Goal: Task Accomplishment & Management: Manage account settings

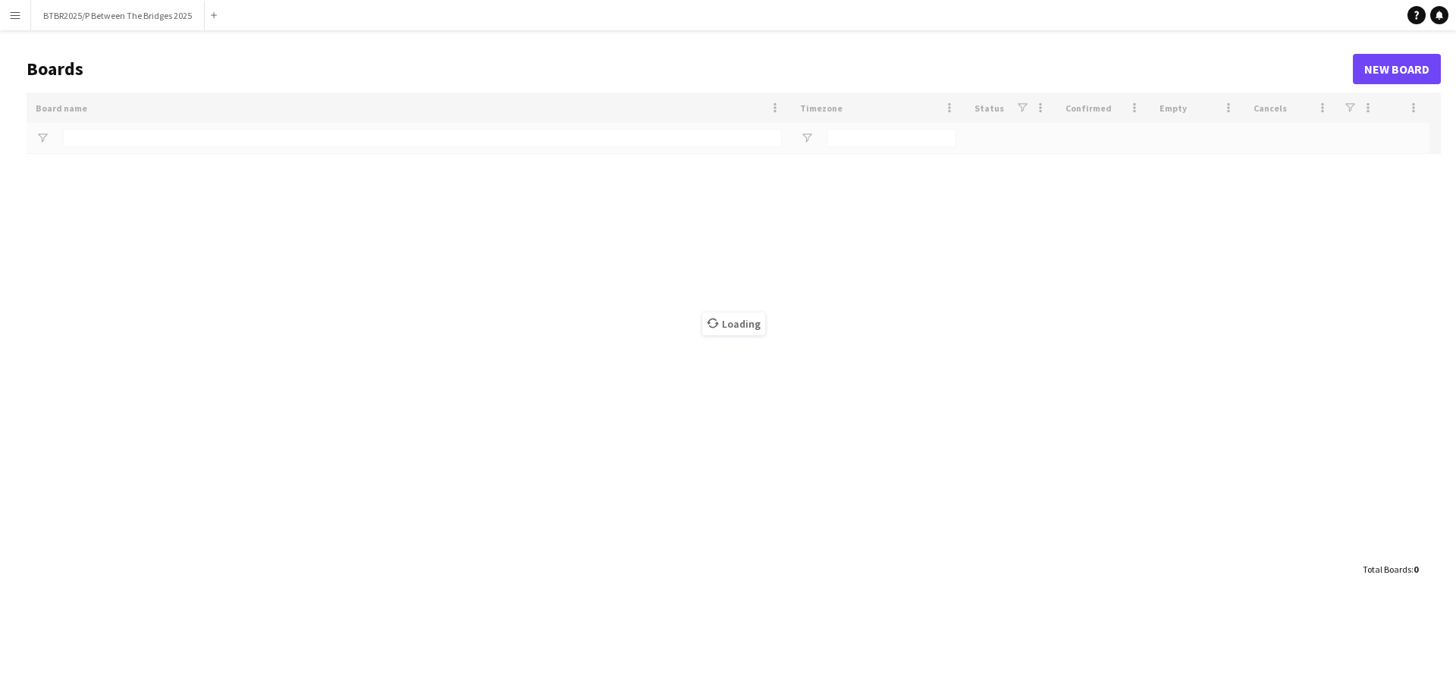
type input "**"
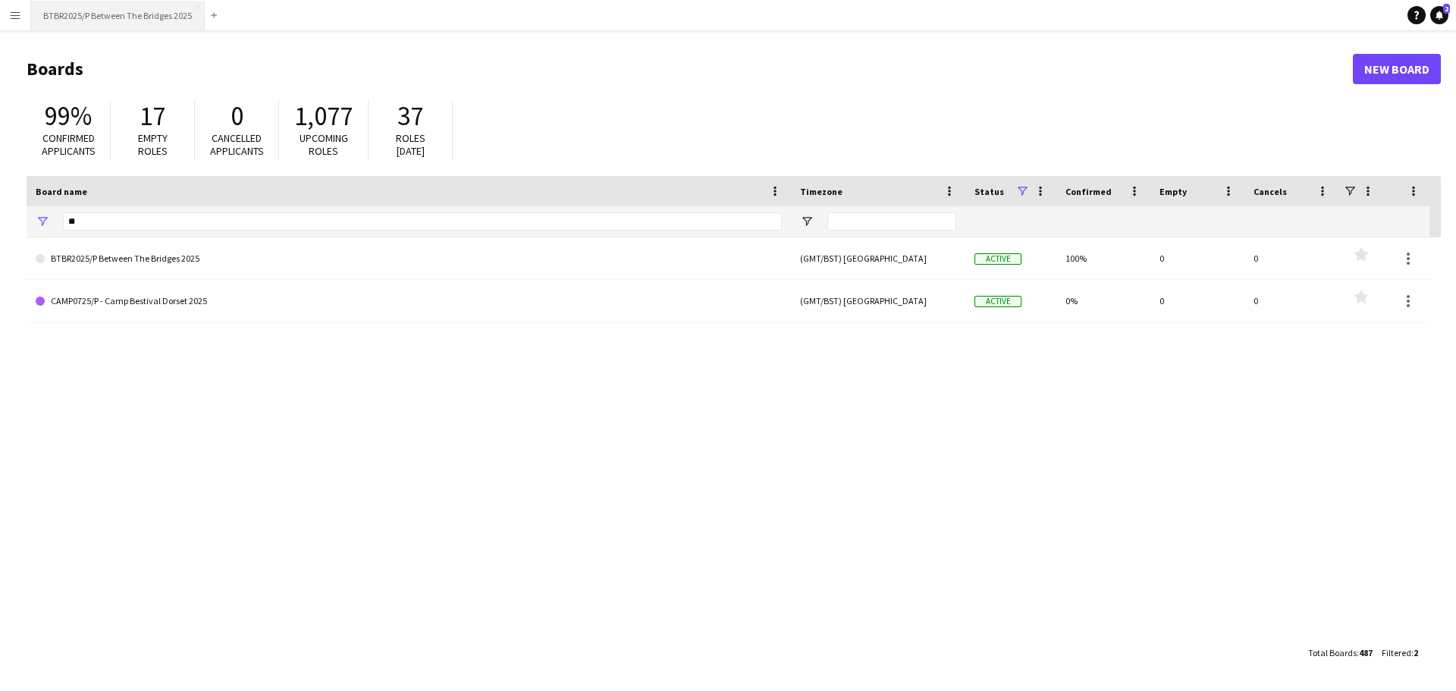
click at [111, 23] on button "BTBR2025/P Between The Bridges 2025 Close" at bounding box center [118, 16] width 174 height 30
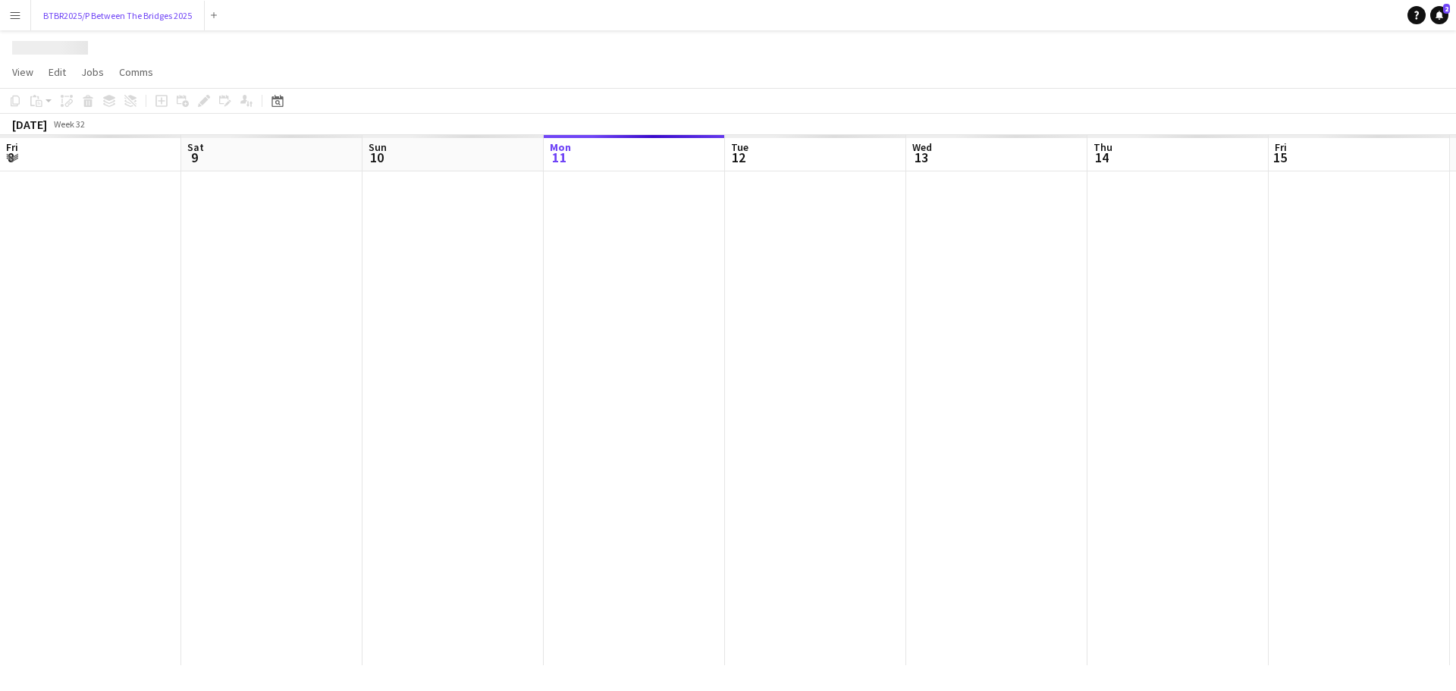
scroll to position [0, 363]
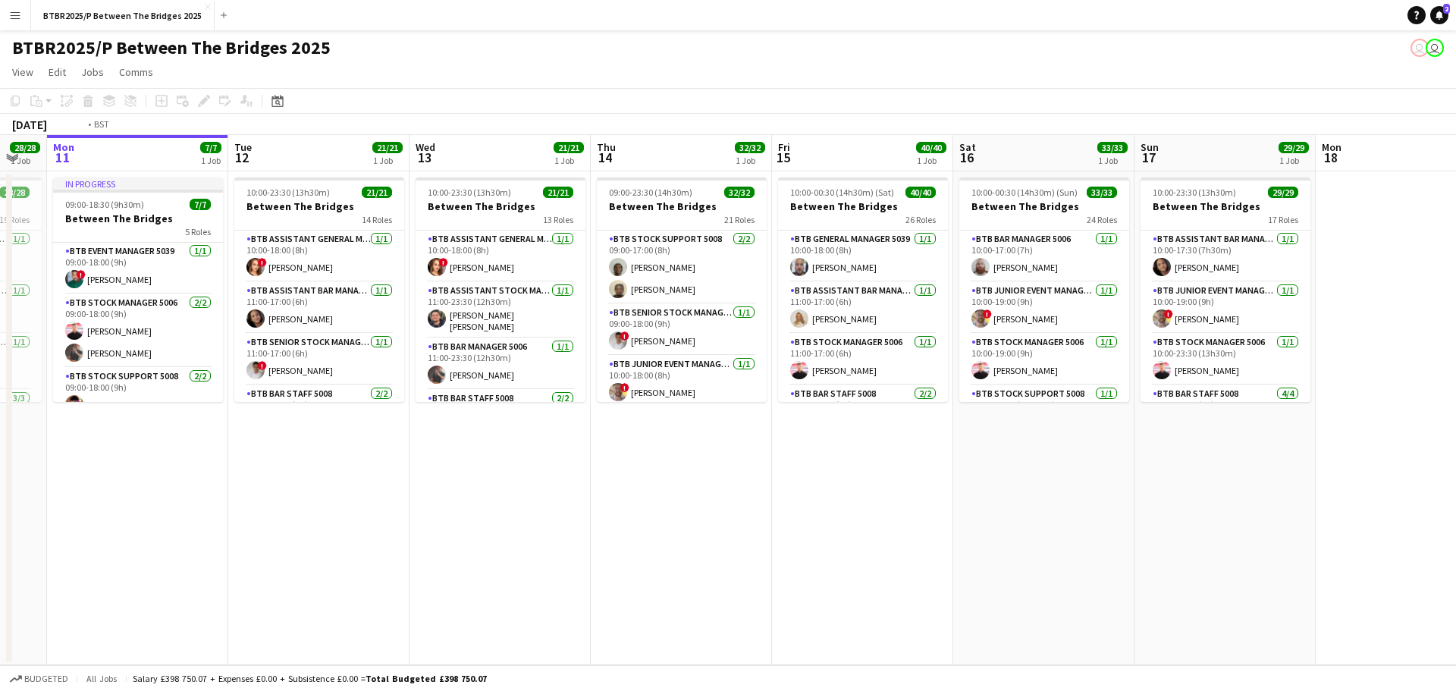
drag, startPoint x: 780, startPoint y: 482, endPoint x: 277, endPoint y: 465, distance: 503.9
click at [277, 465] on app-calendar-viewport "Fri 8 41/41 1 Job Sat 9 41/41 1 Job Sun 10 28/28 1 Job Mon 11 7/7 1 Job Tue 12 …" at bounding box center [728, 400] width 1456 height 530
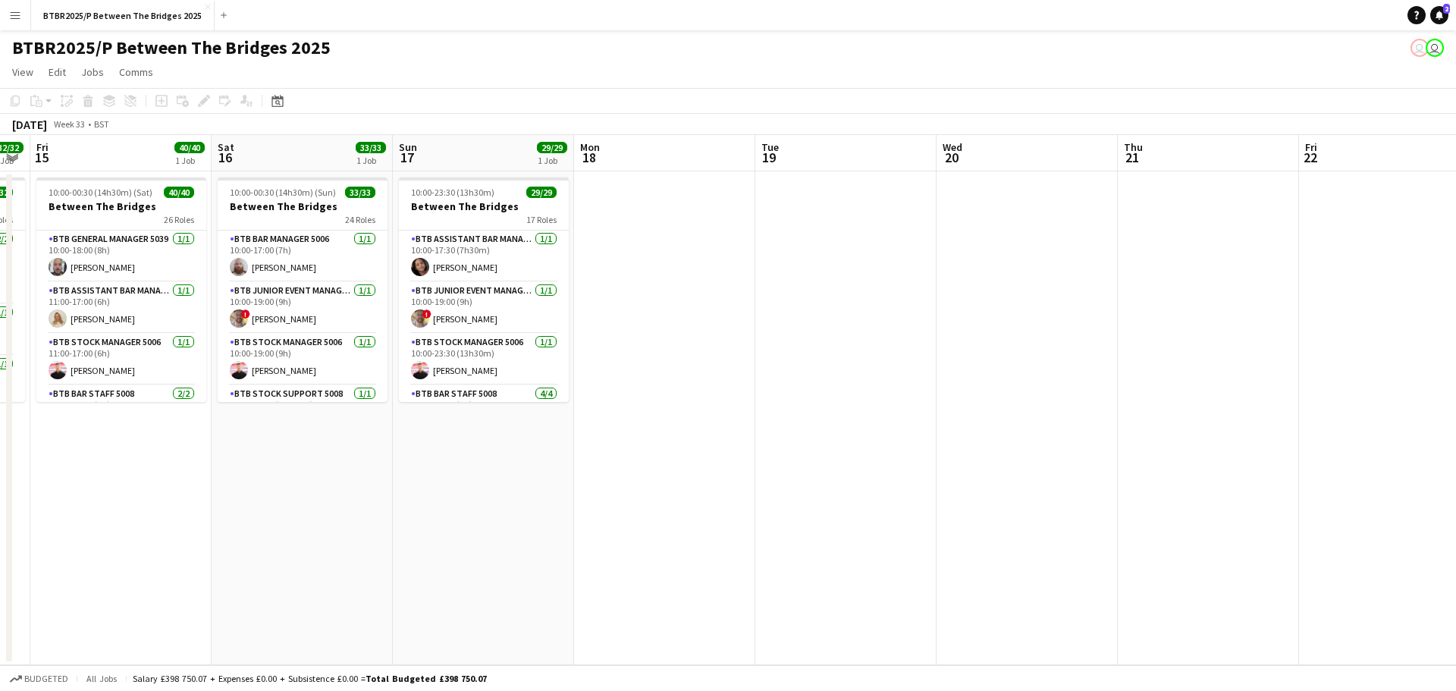
drag, startPoint x: 745, startPoint y: 466, endPoint x: 190, endPoint y: 452, distance: 554.6
click at [190, 452] on app-calendar-viewport "Tue 12 21/21 1 Job Wed 13 21/21 1 Job Thu 14 32/32 1 Job Fri 15 40/40 1 Job Sat…" at bounding box center [728, 400] width 1456 height 530
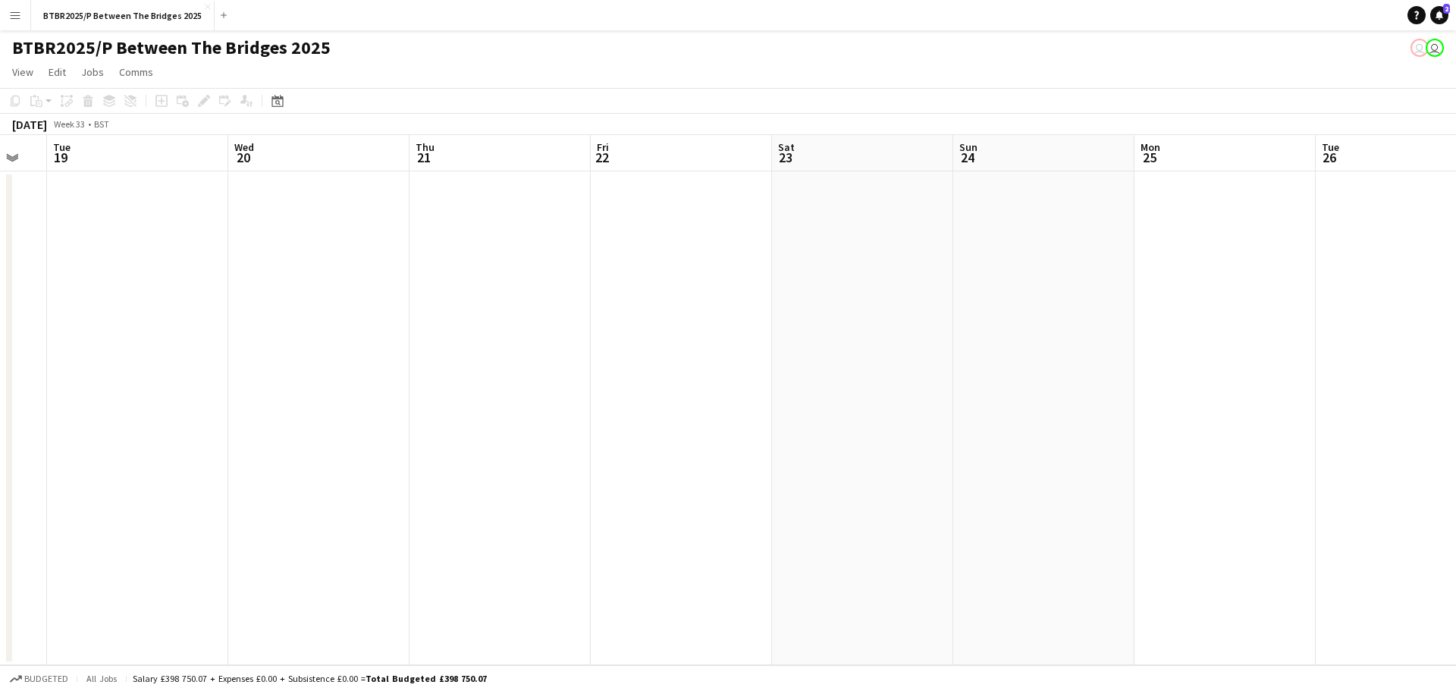
drag, startPoint x: 829, startPoint y: 447, endPoint x: 303, endPoint y: 435, distance: 526.5
click at [303, 435] on app-calendar-viewport "Sat 16 33/33 1 Job Sun 17 29/29 1 Job Mon 18 Tue 19 Wed 20 Thu 21 Fri 22 Sat 23…" at bounding box center [728, 400] width 1456 height 530
drag, startPoint x: 296, startPoint y: 432, endPoint x: 989, endPoint y: 404, distance: 693.8
click at [989, 404] on app-calendar-viewport "Sat 16 33/33 1 Job Sun 17 29/29 1 Job Mon 18 Tue 19 Wed 20 Thu 21 Fri 22 Sat 23…" at bounding box center [728, 400] width 1456 height 530
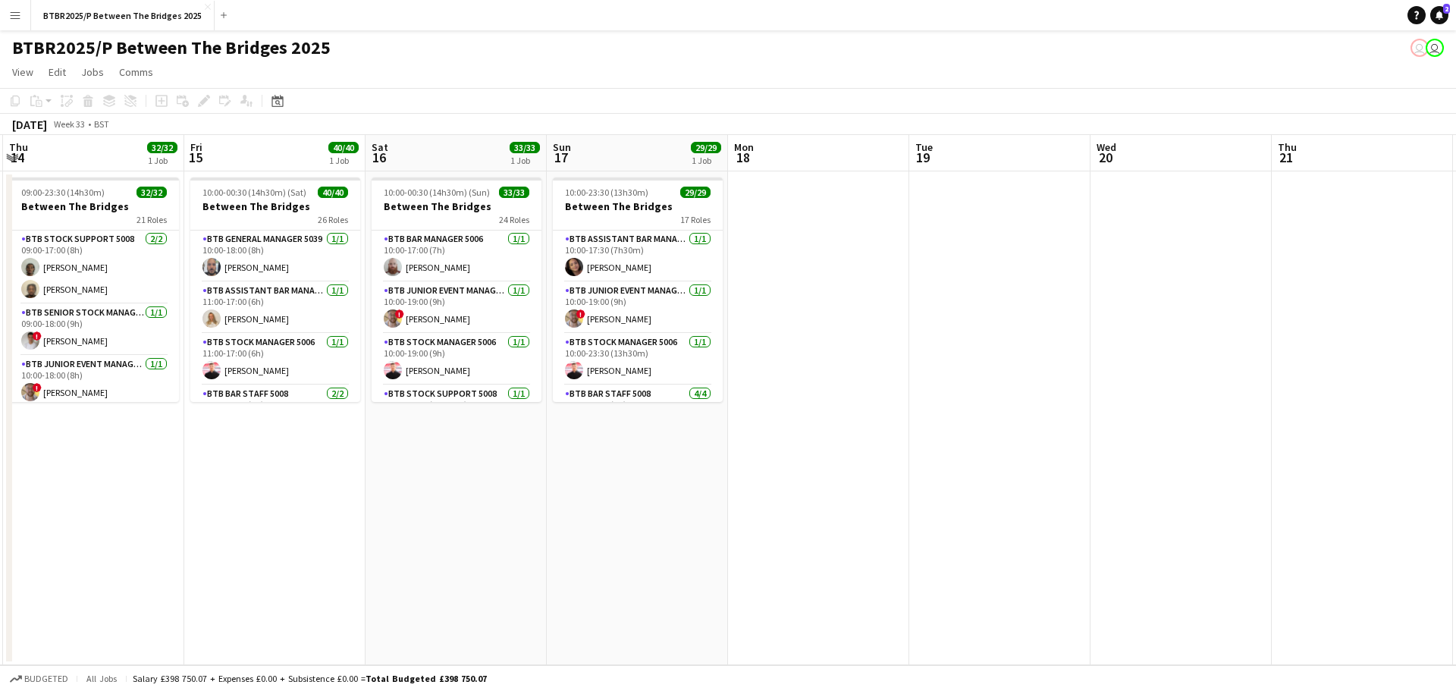
drag, startPoint x: 499, startPoint y: 460, endPoint x: 1019, endPoint y: 447, distance: 519.7
click at [1019, 446] on app-calendar-viewport "Tue 12 21/21 1 Job Wed 13 21/21 1 Job Thu 14 32/32 1 Job Fri 15 40/40 1 Job Sat…" at bounding box center [728, 400] width 1456 height 530
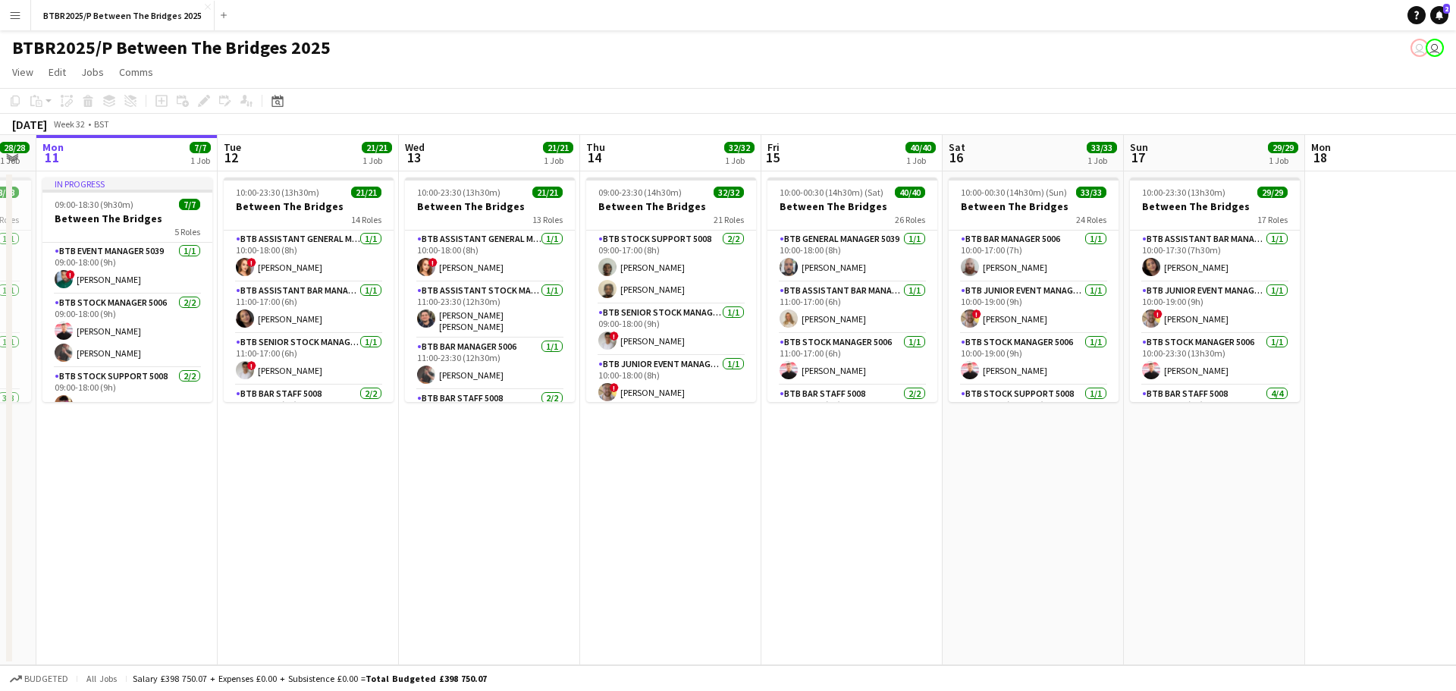
scroll to position [0, 325]
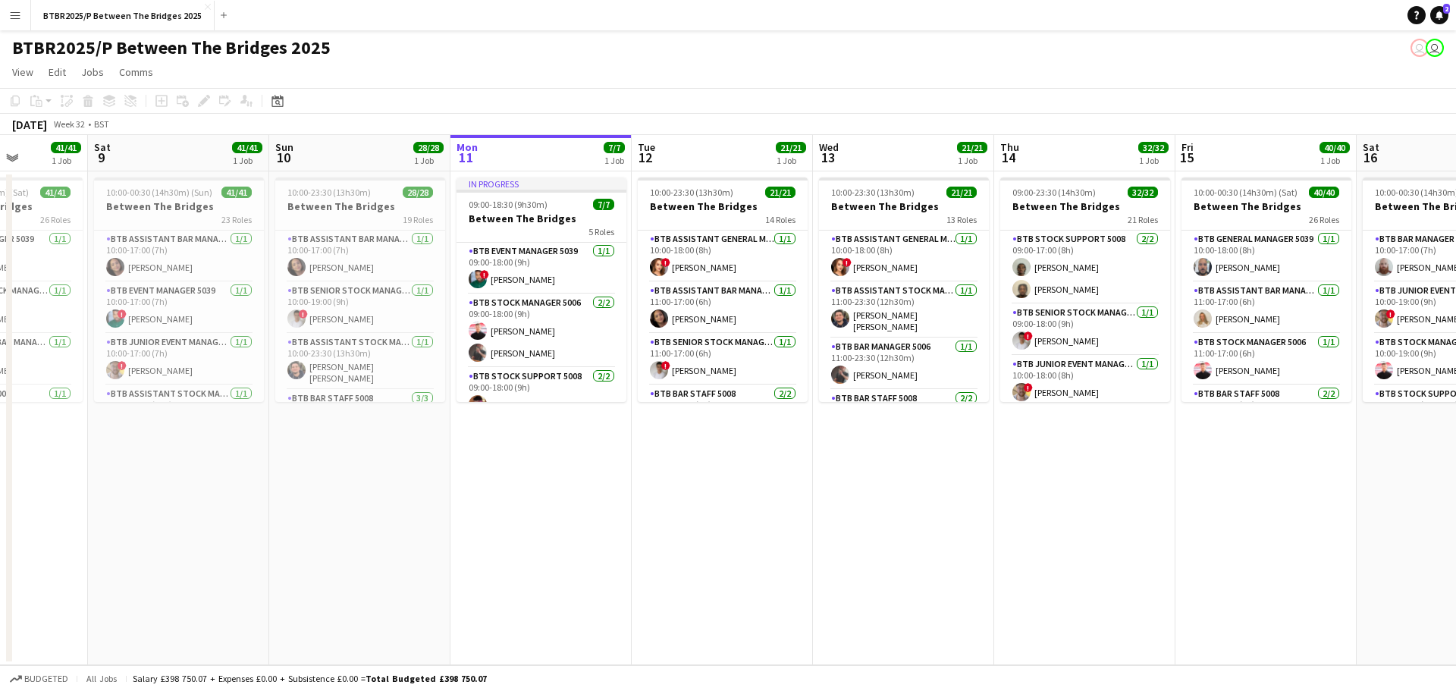
drag, startPoint x: 531, startPoint y: 462, endPoint x: 1155, endPoint y: 444, distance: 624.5
click at [1155, 444] on app-calendar-viewport "Wed 6 18/18 1 Job Thu 7 28/28 1 Job Fri 8 41/41 1 Job Sat 9 41/41 1 Job Sun 10 …" at bounding box center [728, 400] width 1456 height 530
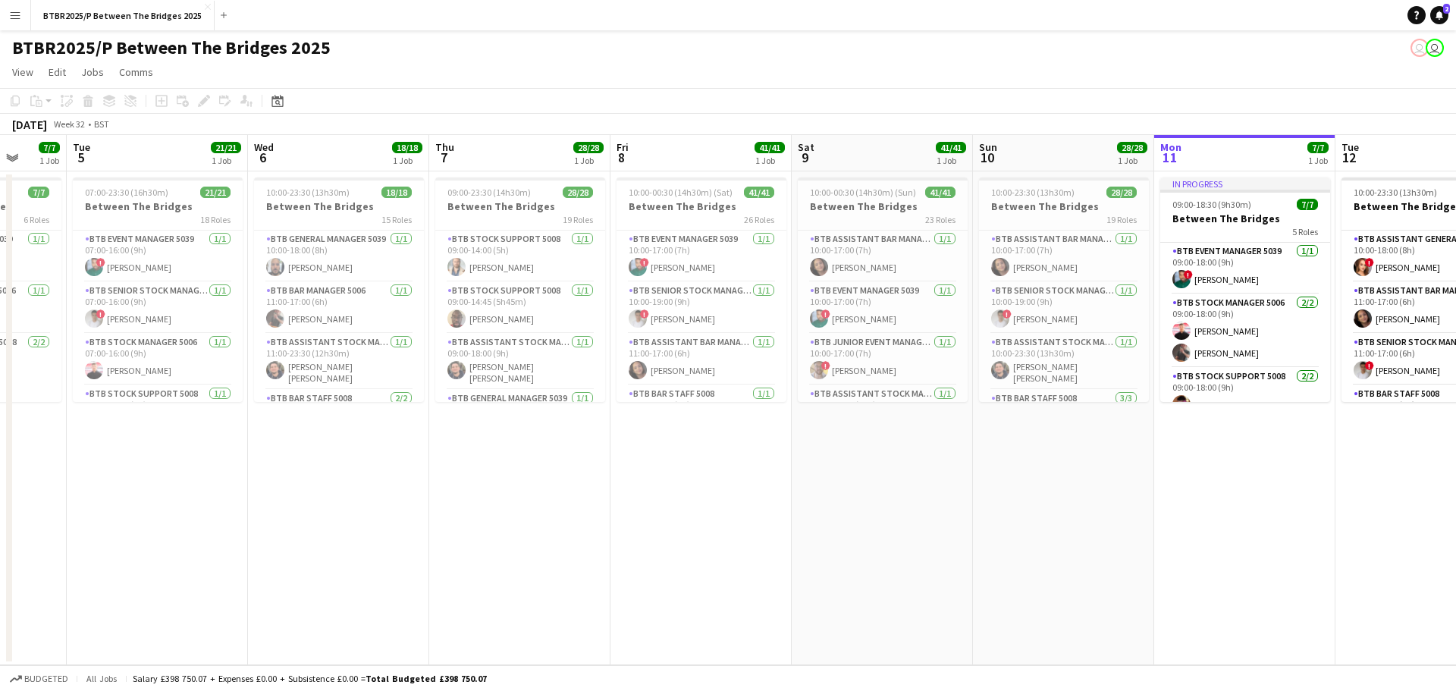
drag, startPoint x: 478, startPoint y: 474, endPoint x: 1182, endPoint y: 455, distance: 704.1
click at [1182, 455] on app-calendar-viewport "Sat 2 36/36 1 Job Sun 3 21/21 1 Job Mon 4 7/7 1 Job Tue 5 21/21 1 Job Wed 6 18/…" at bounding box center [728, 400] width 1456 height 530
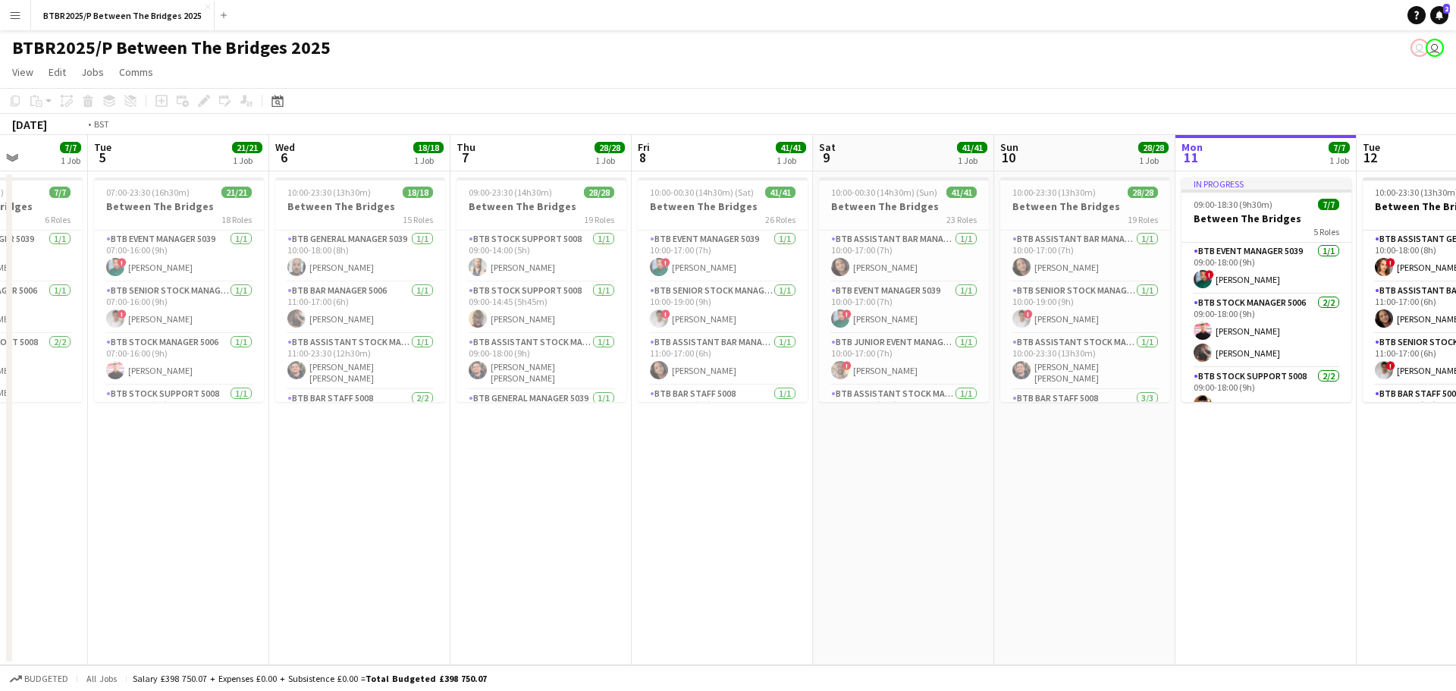
drag, startPoint x: 558, startPoint y: 473, endPoint x: 1276, endPoint y: 448, distance: 718.0
click at [1277, 448] on app-calendar-viewport "Sat 2 36/36 1 Job Sun 3 21/21 1 Job Mon 4 7/7 1 Job Tue 5 21/21 1 Job Wed 6 18/…" at bounding box center [728, 400] width 1456 height 530
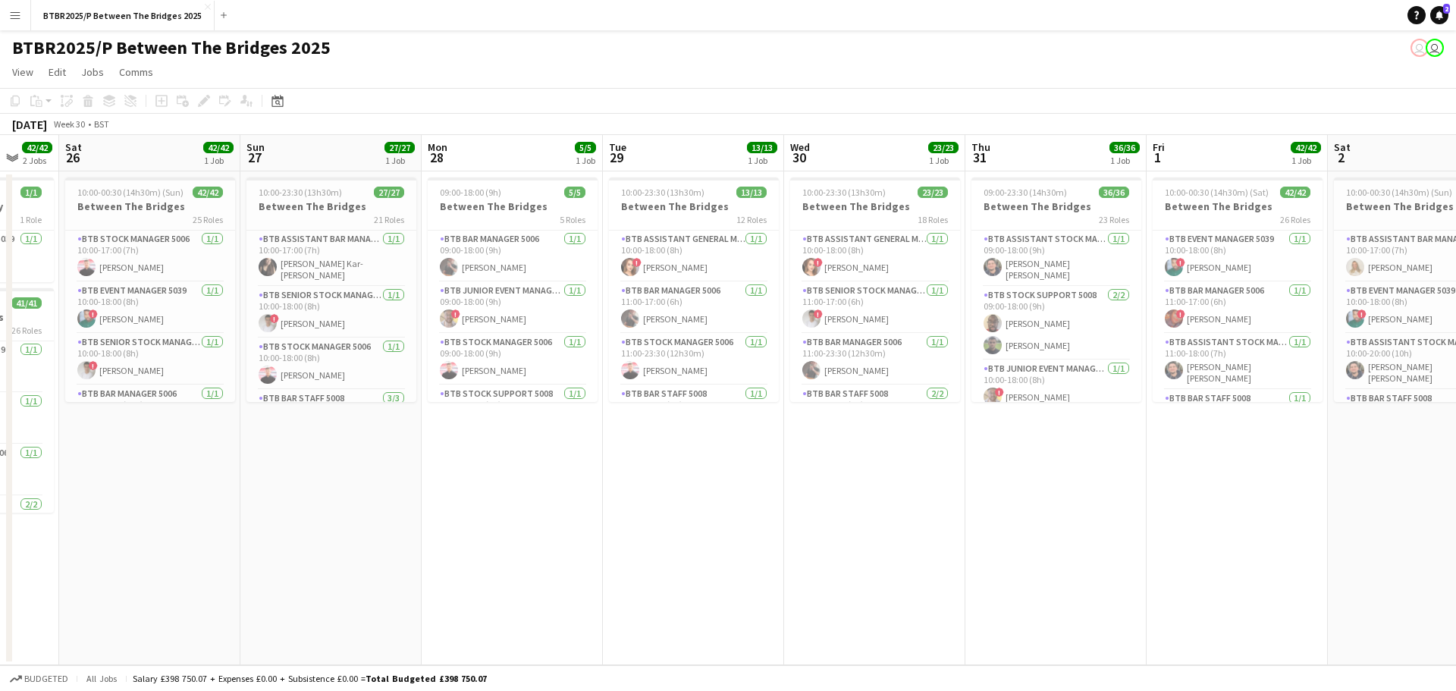
drag, startPoint x: 454, startPoint y: 467, endPoint x: 1338, endPoint y: 451, distance: 883.8
click at [1338, 451] on app-calendar-viewport "Thu 24 Fri 25 42/42 2 Jobs Sat 26 42/42 1 Job Sun 27 27/27 1 Job Mon 28 5/5 1 J…" at bounding box center [728, 400] width 1456 height 530
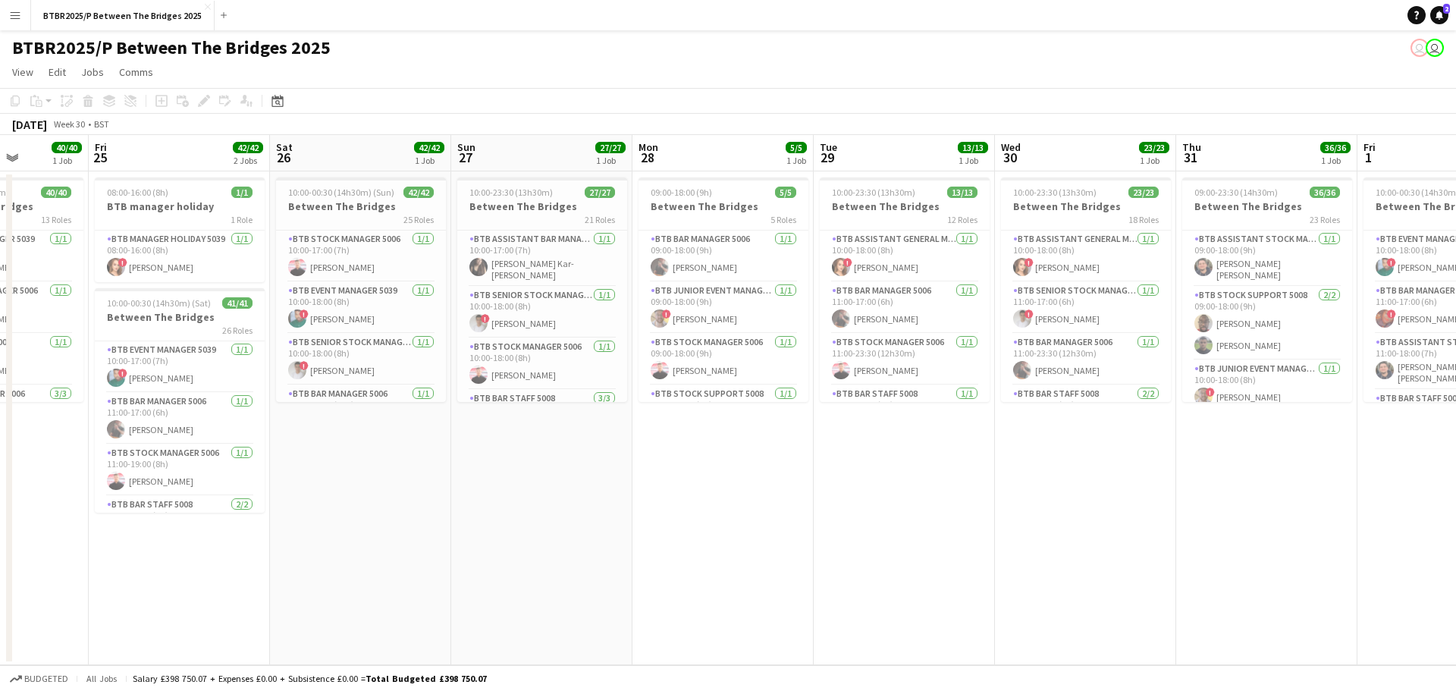
drag, startPoint x: 605, startPoint y: 457, endPoint x: 986, endPoint y: 448, distance: 381.6
click at [986, 448] on app-calendar-viewport "Tue 22 Wed 23 Thu 24 40/40 1 Job Fri 25 42/42 2 Jobs Sat 26 42/42 1 Job Sun 27 …" at bounding box center [728, 400] width 1456 height 530
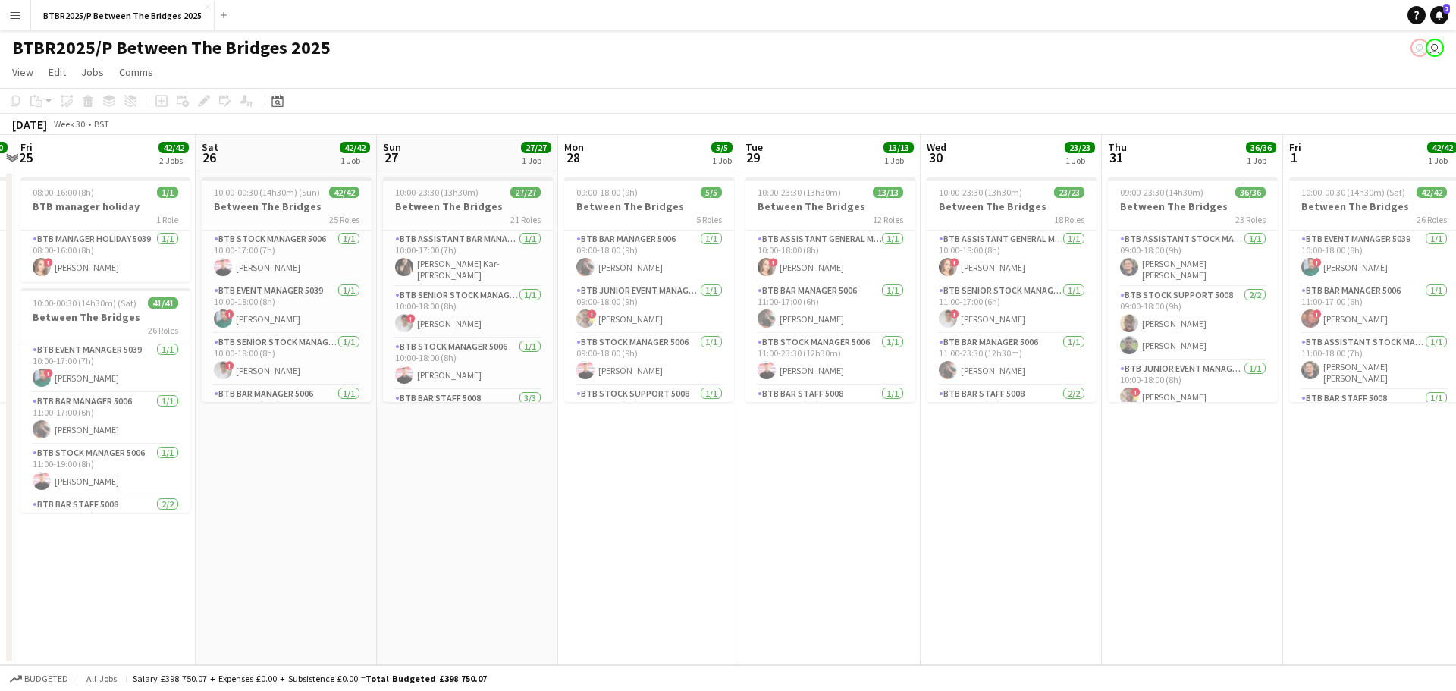
scroll to position [0, 572]
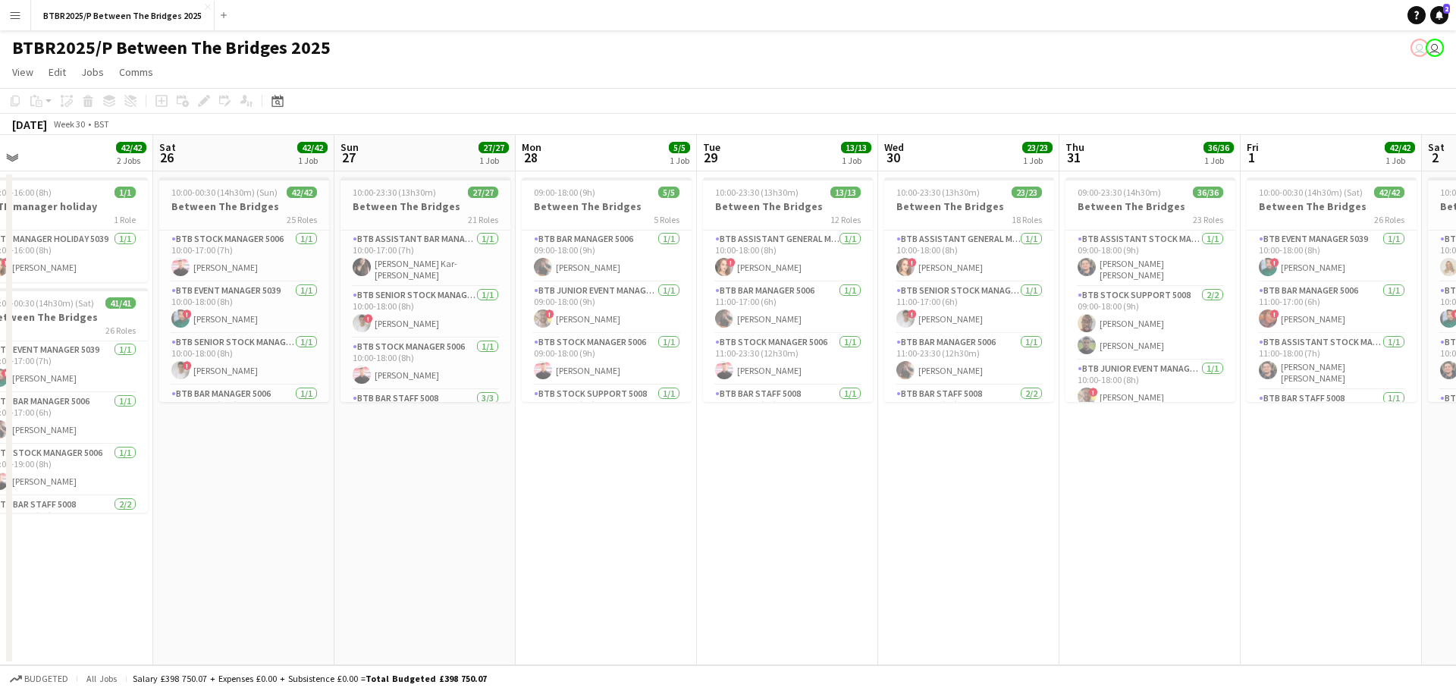
drag, startPoint x: 1033, startPoint y: 455, endPoint x: 916, endPoint y: 466, distance: 117.4
click at [916, 466] on app-calendar-viewport "Tue 22 Wed 23 Thu 24 40/40 1 Job Fri 25 42/42 2 Jobs Sat 26 42/42 1 Job Sun 27 …" at bounding box center [728, 400] width 1456 height 530
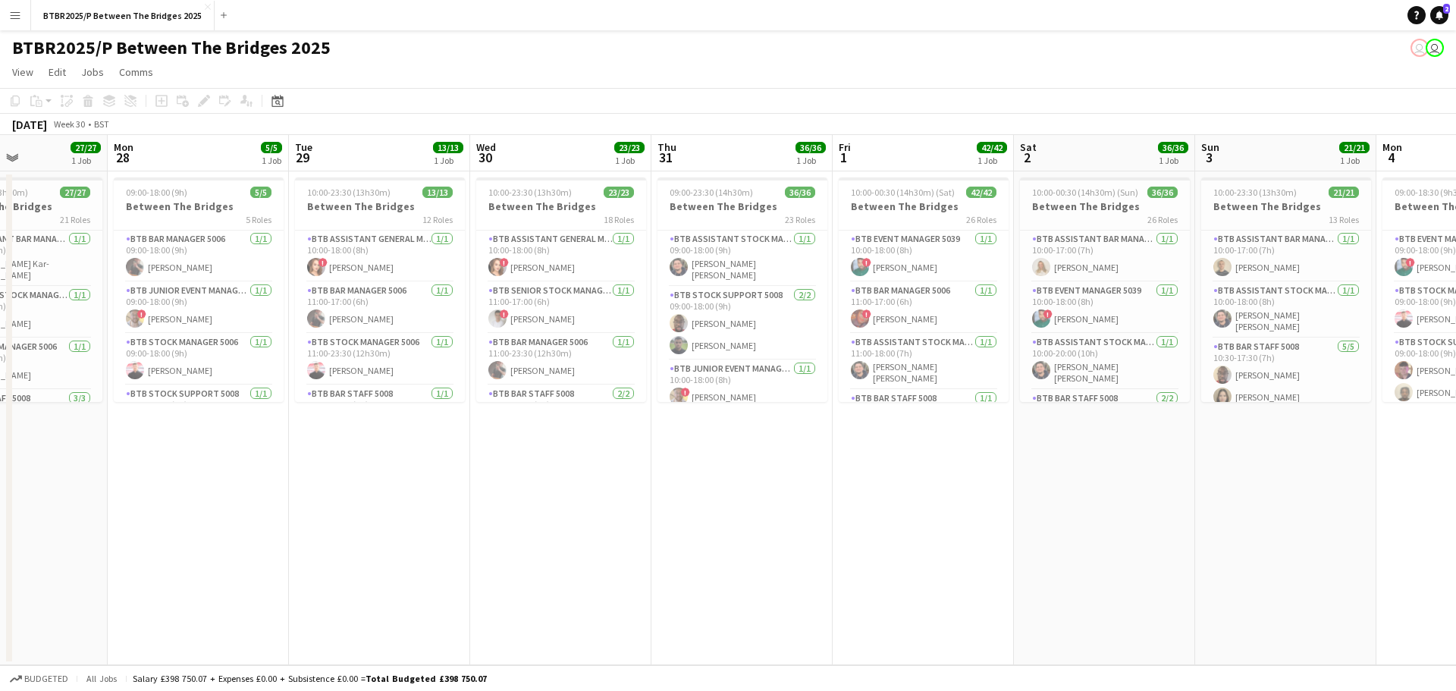
drag, startPoint x: 678, startPoint y: 454, endPoint x: 406, endPoint y: 441, distance: 272.6
click at [387, 447] on app-calendar-viewport "Thu 24 40/40 1 Job Fri 25 42/42 2 Jobs Sat 26 42/42 1 Job Sun 27 27/27 1 Job Mo…" at bounding box center [728, 400] width 1456 height 530
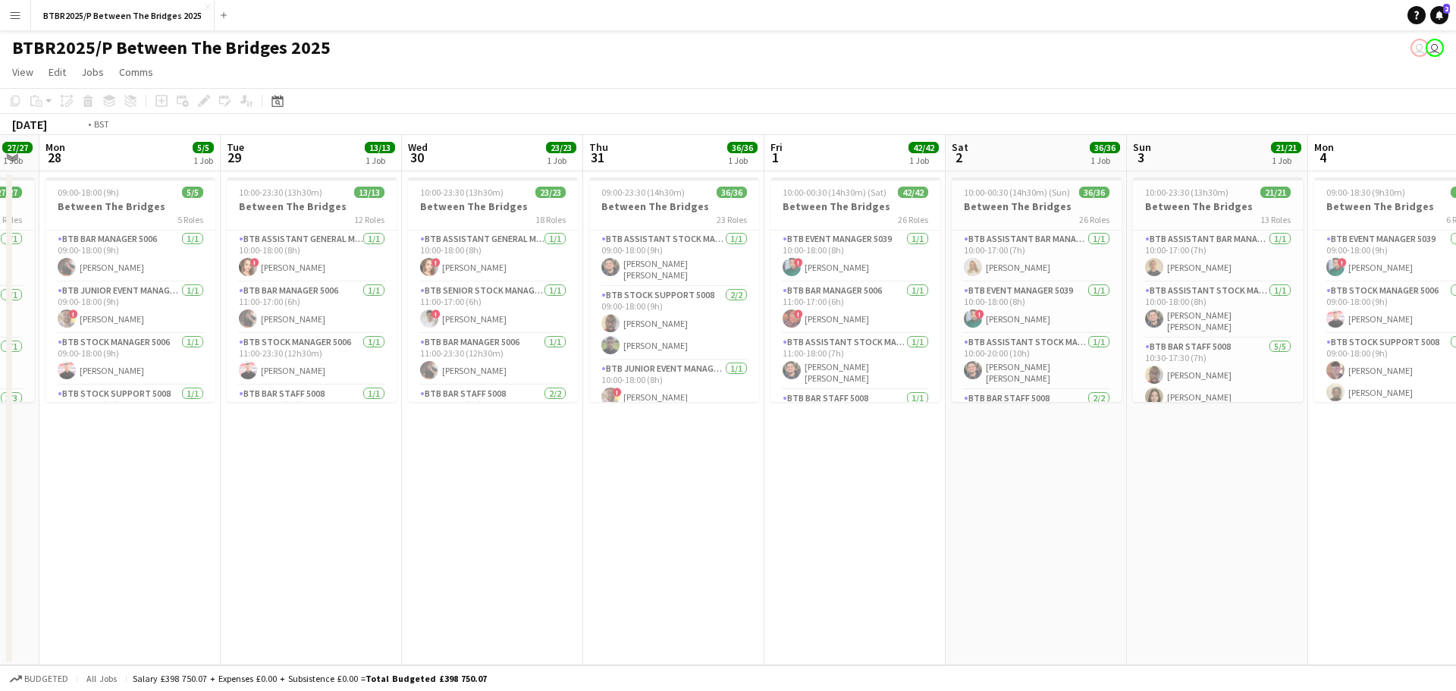
drag, startPoint x: 1007, startPoint y: 471, endPoint x: 445, endPoint y: 463, distance: 561.3
click at [446, 463] on app-calendar-viewport "Fri 25 42/42 2 Jobs Sat 26 42/42 1 Job Sun 27 27/27 1 Job Mon 28 5/5 1 Job Tue …" at bounding box center [728, 400] width 1456 height 530
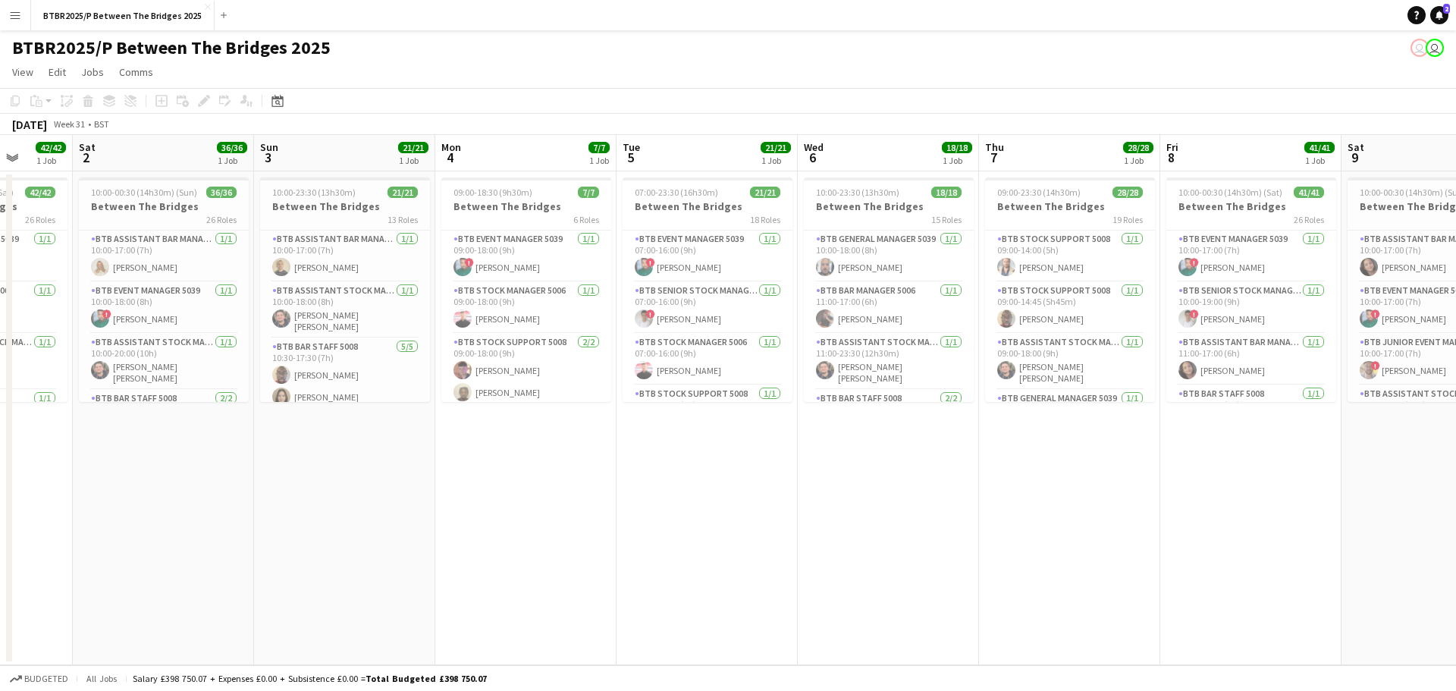
drag, startPoint x: 890, startPoint y: 473, endPoint x: 489, endPoint y: 476, distance: 400.5
click at [406, 480] on app-calendar-viewport "Wed 30 23/23 1 Job Thu 31 36/36 1 Job Fri 1 42/42 1 Job Sat 2 36/36 1 Job Sun 3…" at bounding box center [728, 400] width 1456 height 530
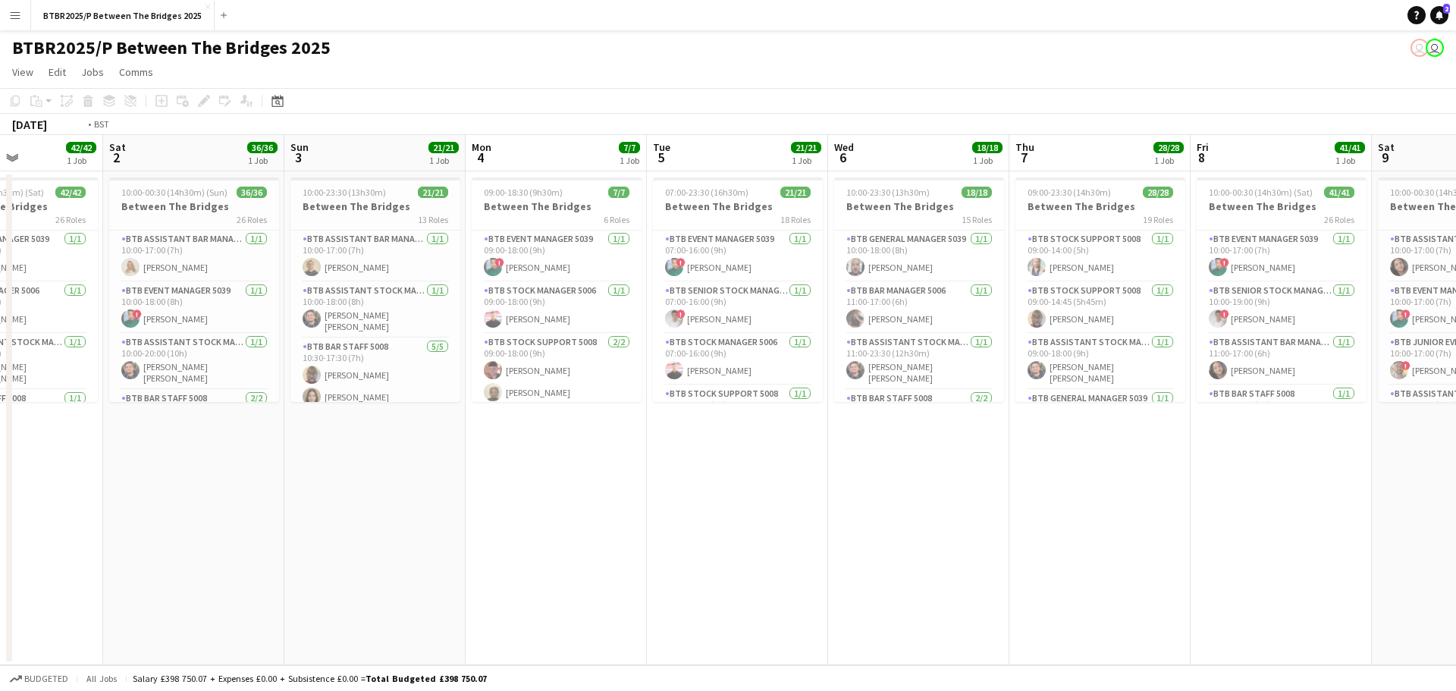
drag, startPoint x: 934, startPoint y: 486, endPoint x: 416, endPoint y: 482, distance: 518.1
click at [416, 482] on app-calendar-viewport "Wed 30 23/23 1 Job Thu 31 36/36 1 Job Fri 1 42/42 1 Job Sat 2 36/36 1 Job Sun 3…" at bounding box center [728, 400] width 1456 height 530
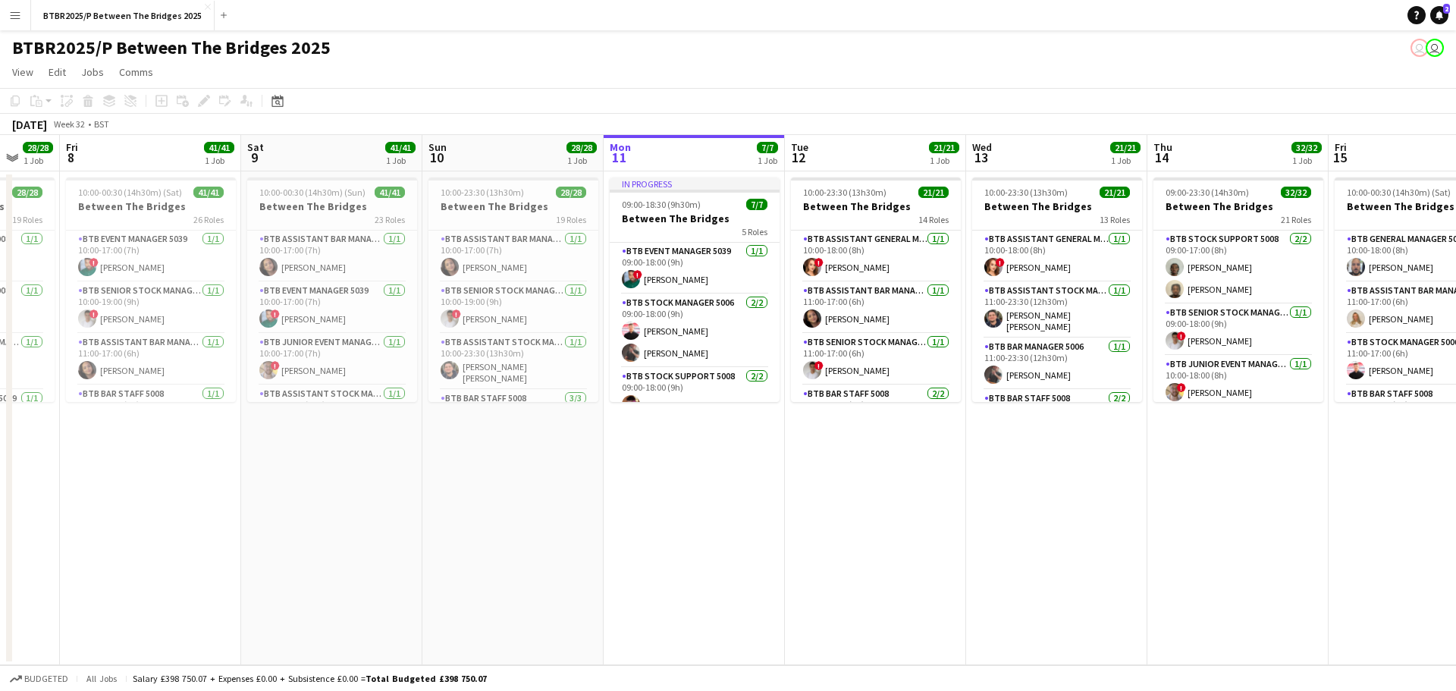
drag, startPoint x: 1041, startPoint y: 488, endPoint x: 490, endPoint y: 474, distance: 551.6
click at [460, 485] on app-calendar-viewport "Tue 5 21/21 1 Job Wed 6 18/18 1 Job Thu 7 28/28 1 Job Fri 8 41/41 1 Job Sat 9 4…" at bounding box center [728, 400] width 1456 height 530
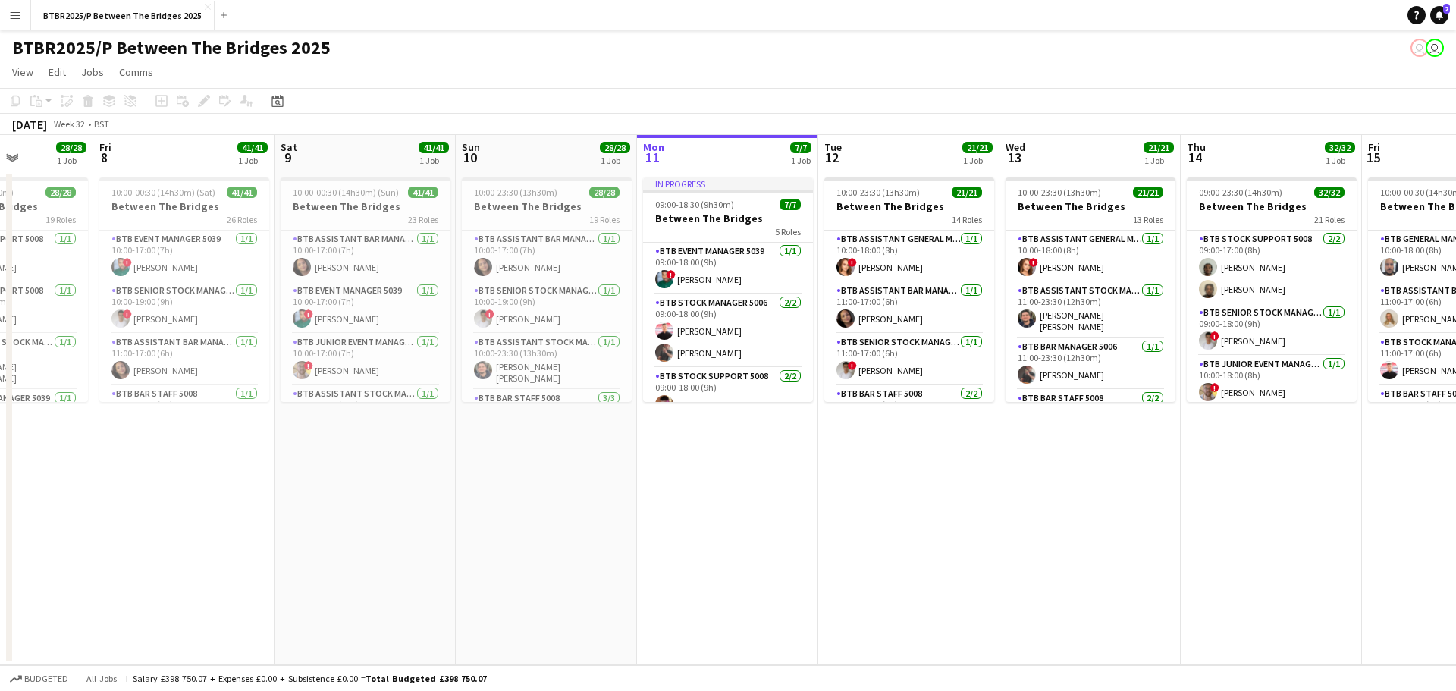
drag, startPoint x: 1021, startPoint y: 492, endPoint x: 664, endPoint y: 472, distance: 357.8
click at [703, 491] on app-calendar-viewport "Tue 5 21/21 1 Job Wed 6 18/18 1 Job Thu 7 28/28 1 Job Fri 8 41/41 1 Job Sat 9 4…" at bounding box center [728, 400] width 1456 height 530
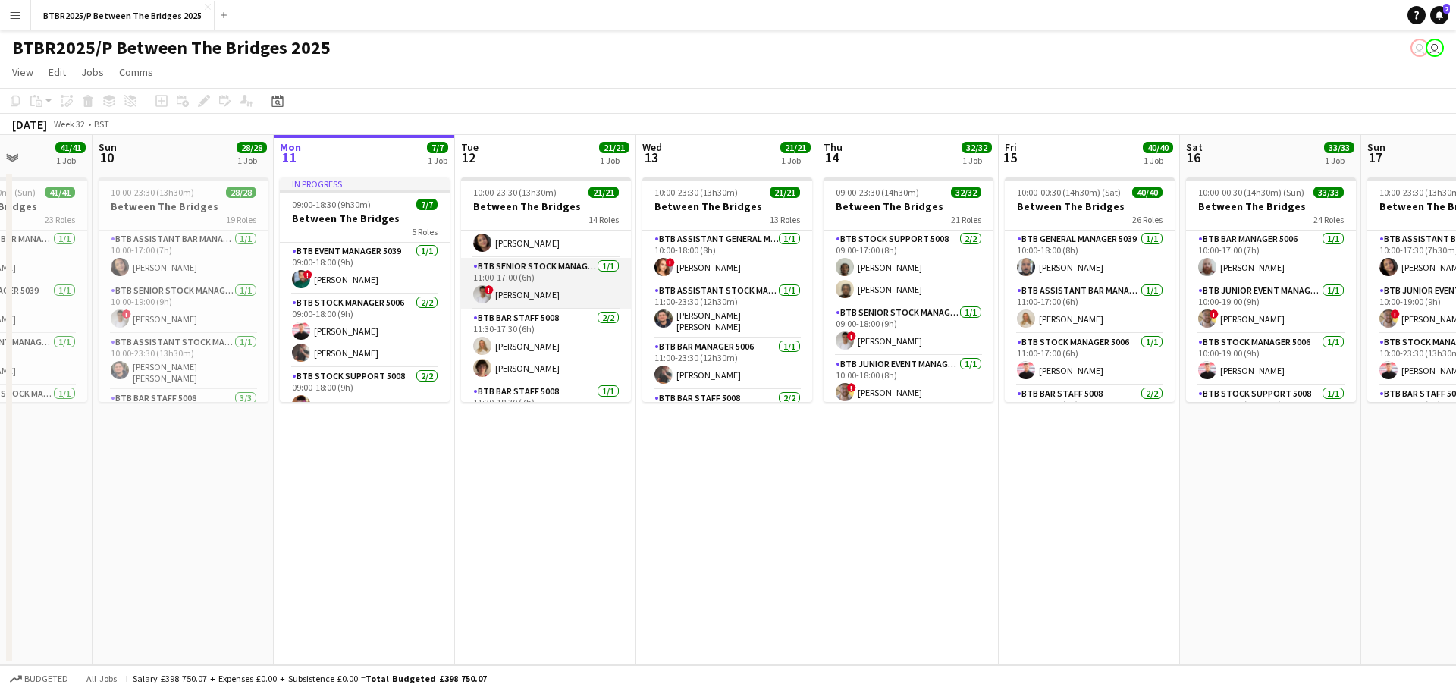
scroll to position [152, 0]
click at [545, 344] on app-card-role "BTB Bar Staff 5008 [DATE] 11:30-18:30 (7h) [PERSON_NAME]" at bounding box center [546, 333] width 170 height 52
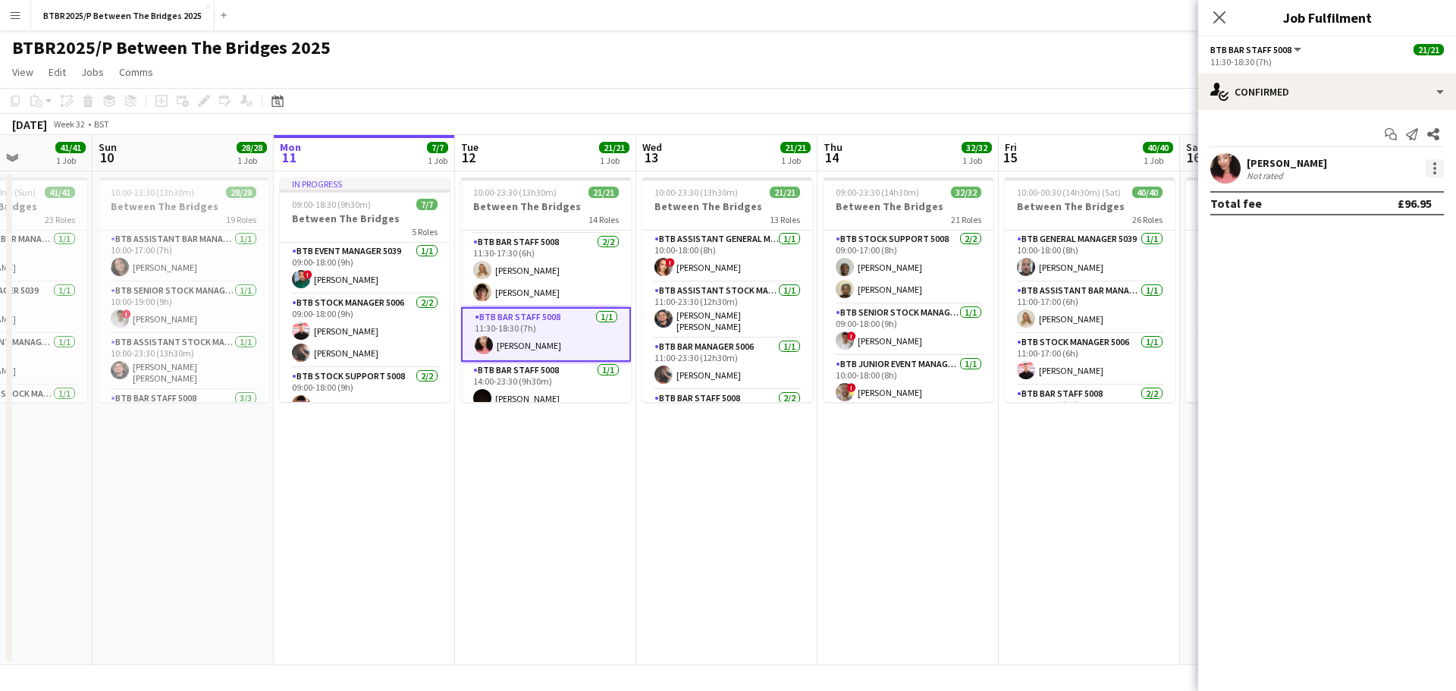
click at [1431, 171] on div at bounding box center [1435, 168] width 18 height 18
click at [1370, 338] on span "Remove" at bounding box center [1361, 341] width 46 height 13
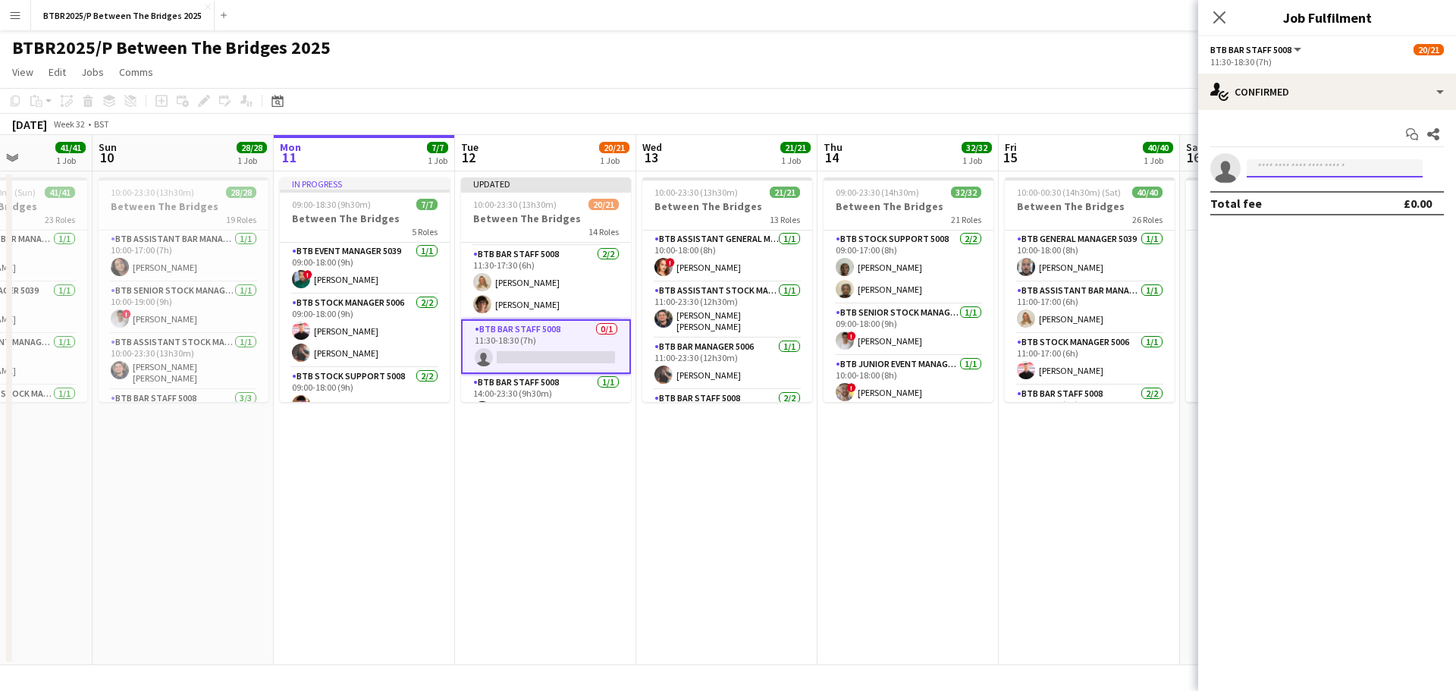
click at [1341, 170] on input at bounding box center [1335, 168] width 176 height 18
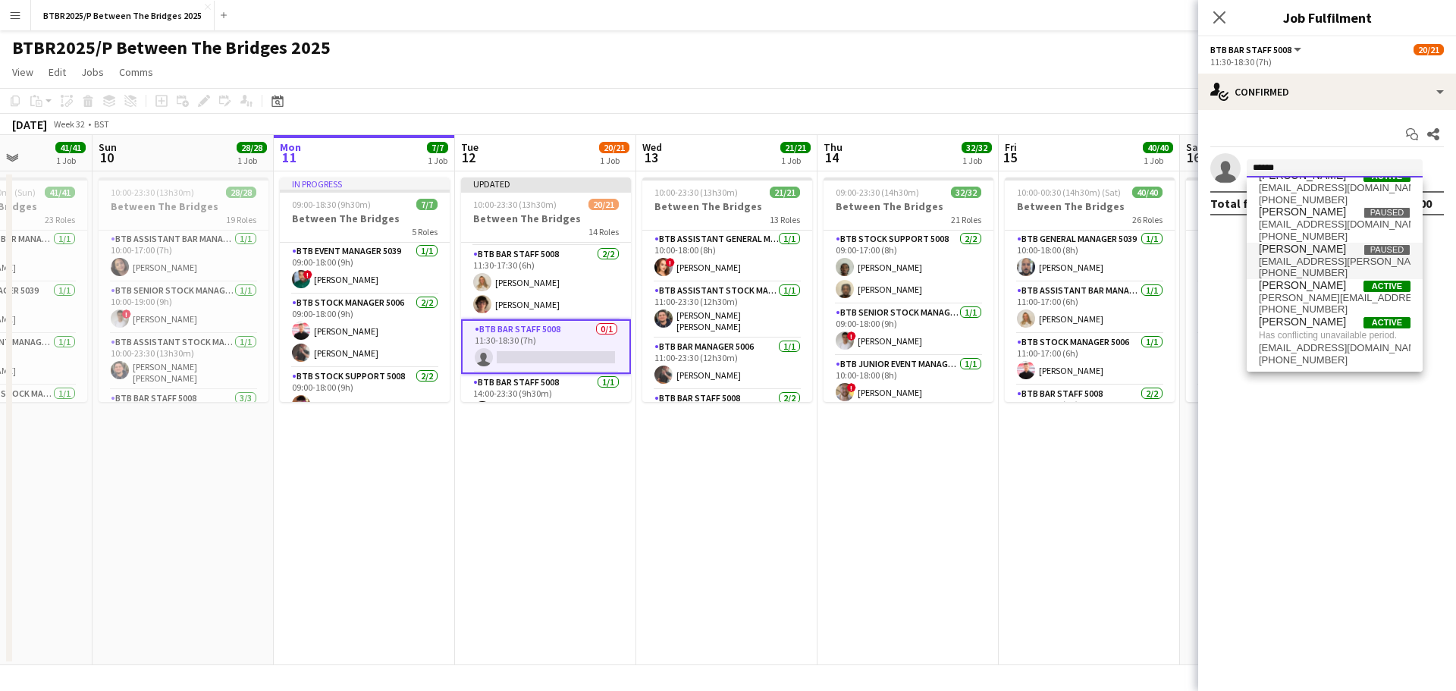
scroll to position [0, 0]
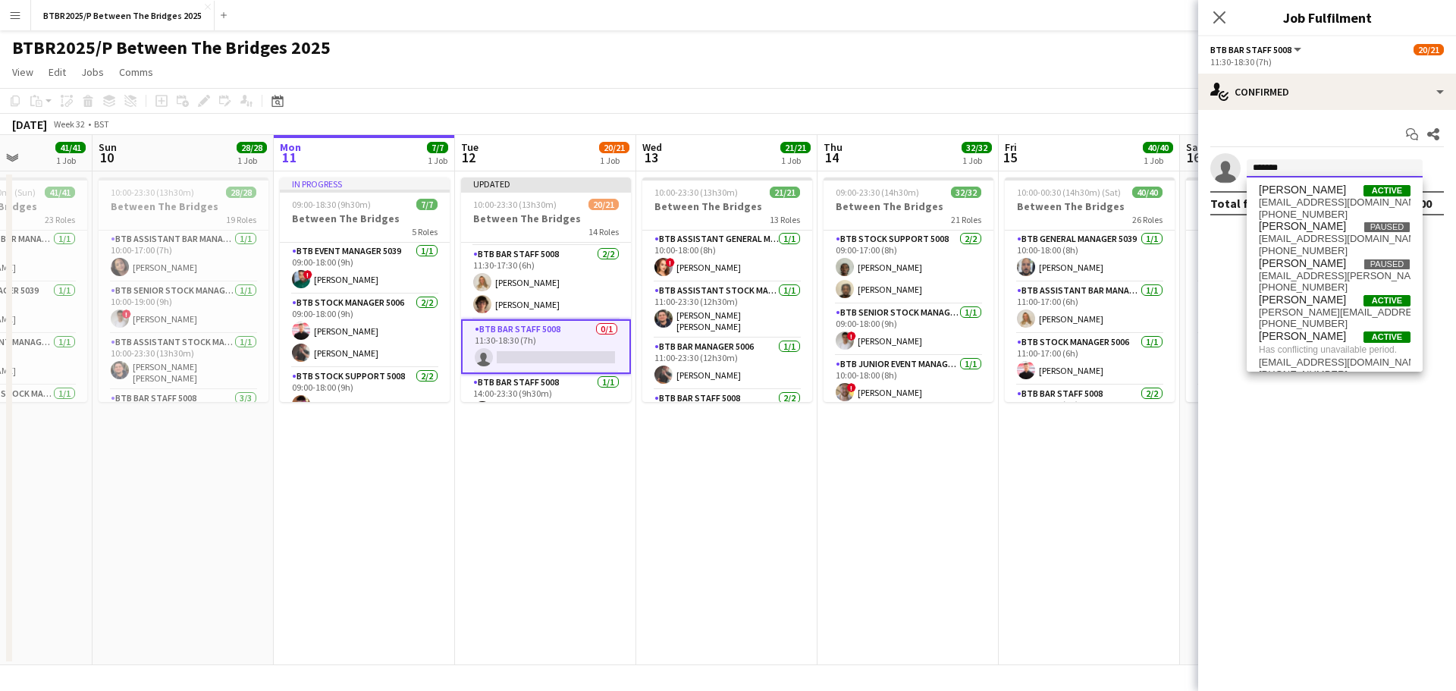
drag, startPoint x: 1294, startPoint y: 171, endPoint x: 1203, endPoint y: 159, distance: 91.8
click at [1203, 159] on app-invite-slot "single-neutral-actions ******" at bounding box center [1327, 168] width 258 height 30
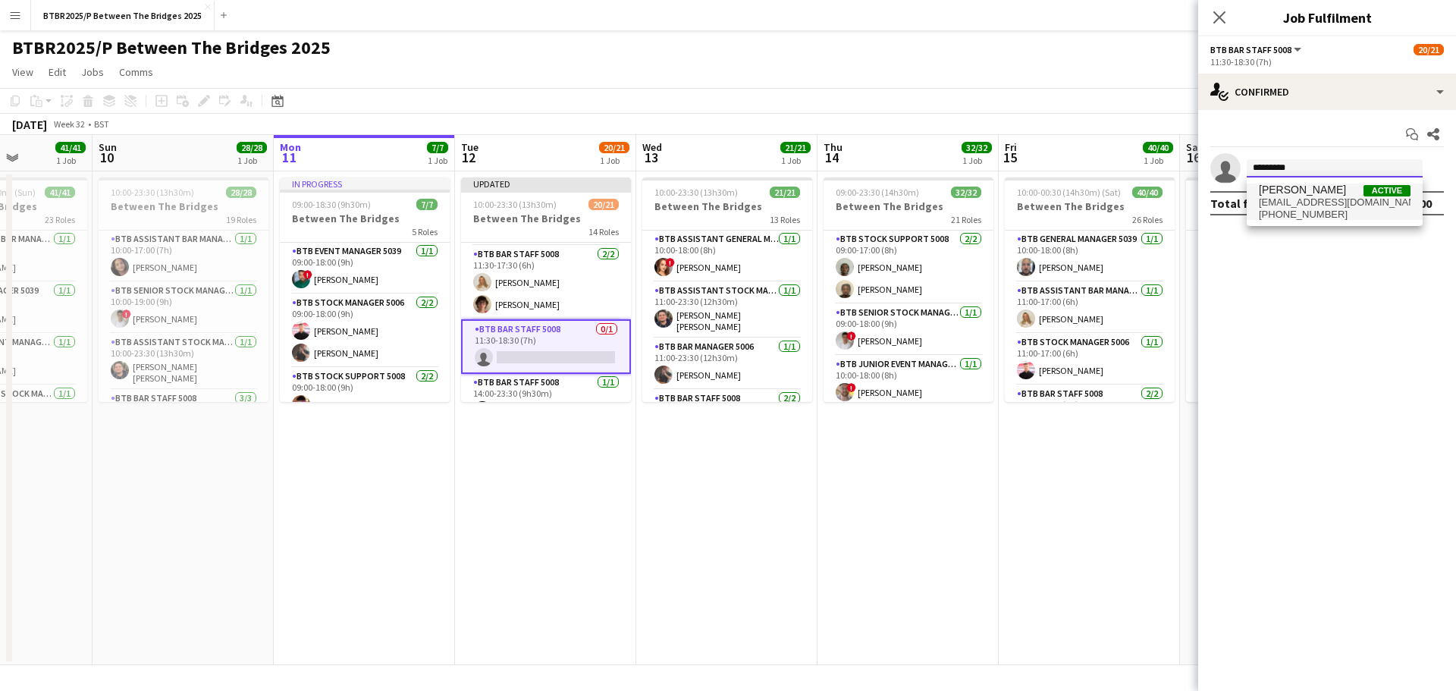
type input "*********"
click at [1305, 217] on span "[PHONE_NUMBER]" at bounding box center [1335, 215] width 152 height 12
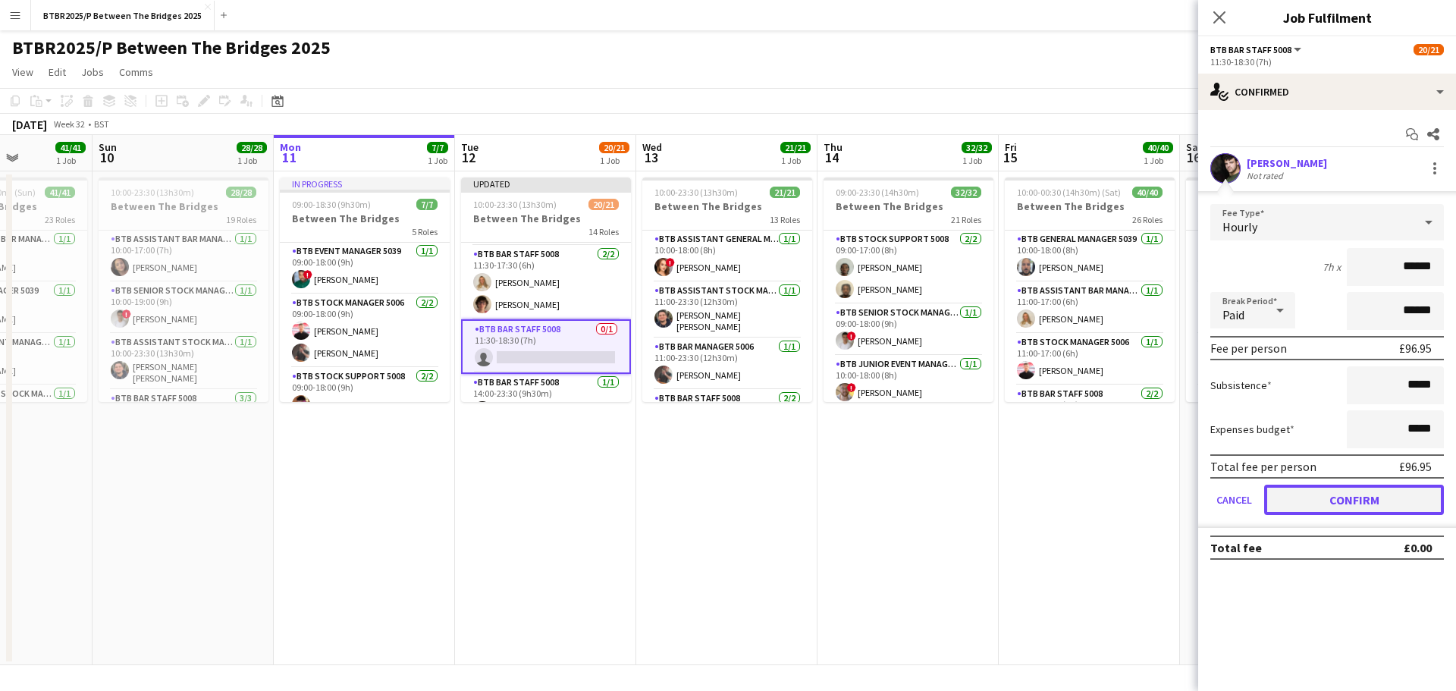
click at [1334, 498] on button "Confirm" at bounding box center [1354, 500] width 180 height 30
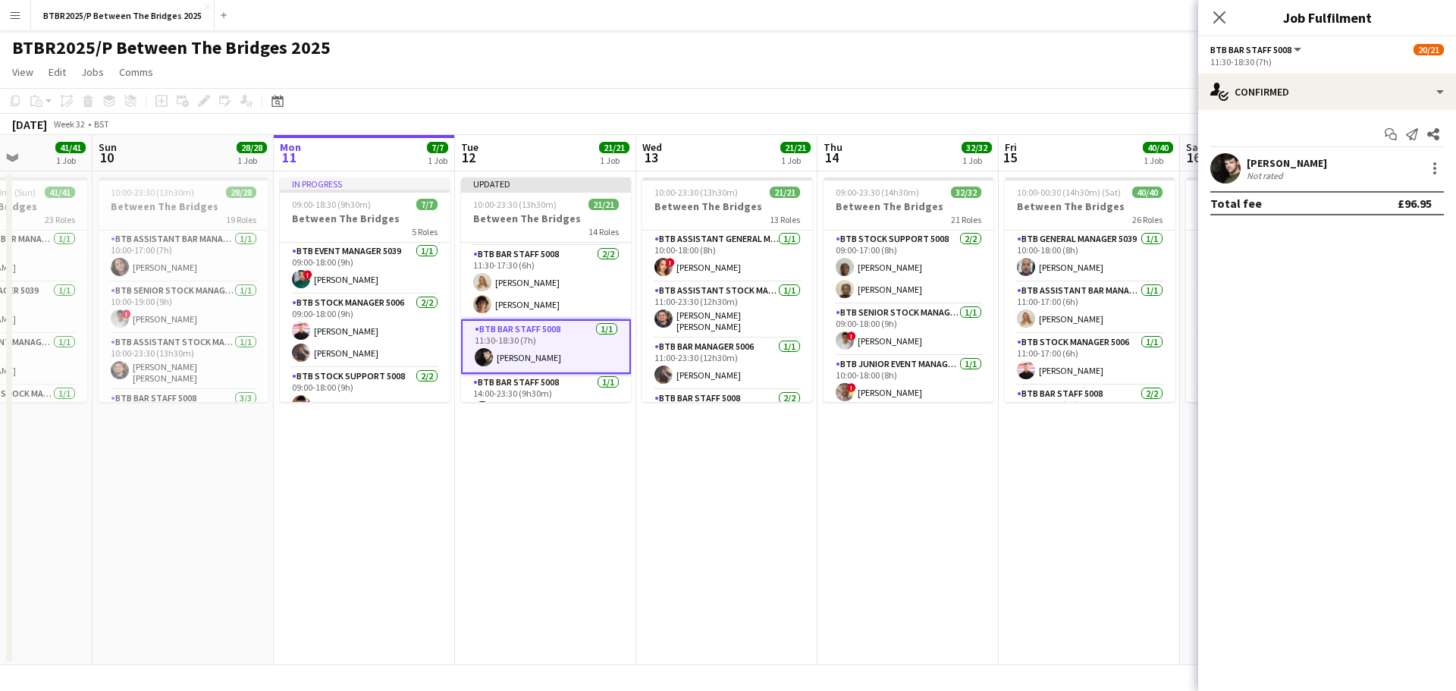
click at [939, 67] on app-page-menu "View Day view expanded Day view collapsed Month view Date picker Jump to [DATE]…" at bounding box center [728, 73] width 1456 height 29
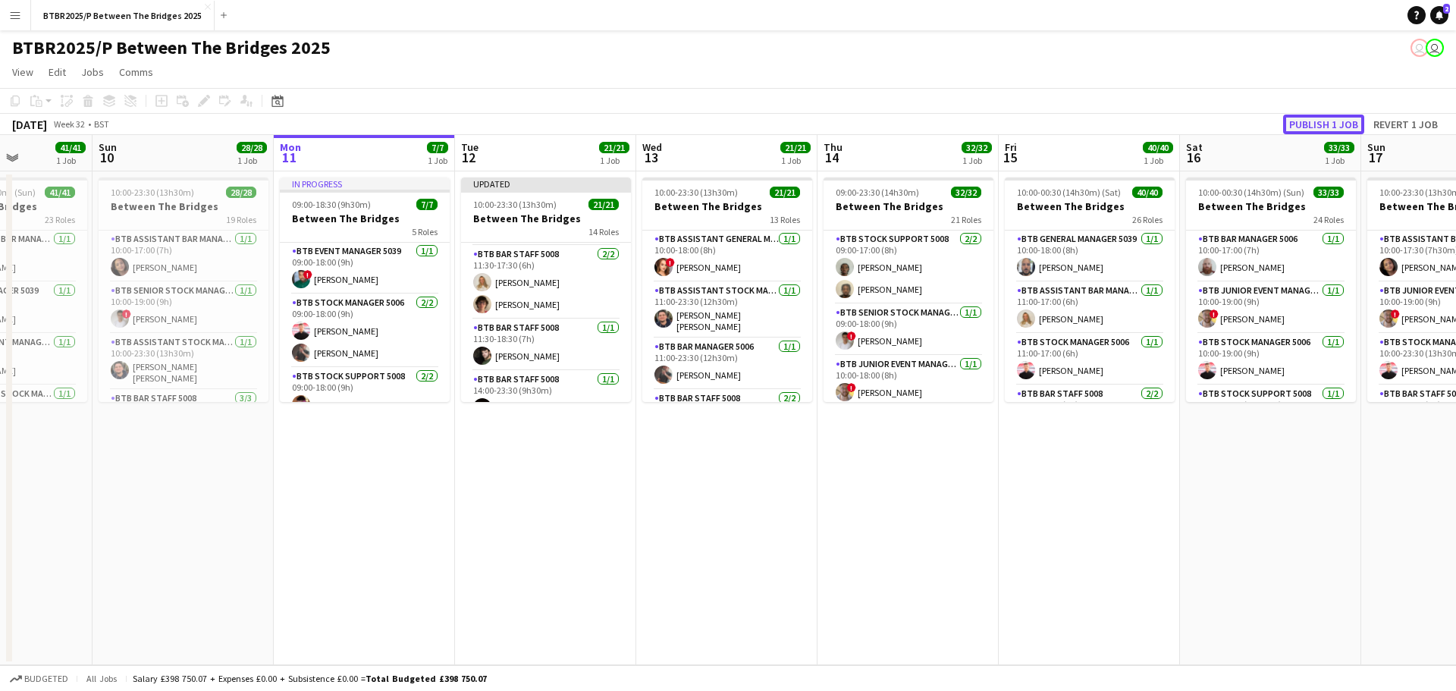
click at [1337, 130] on button "Publish 1 job" at bounding box center [1323, 125] width 81 height 20
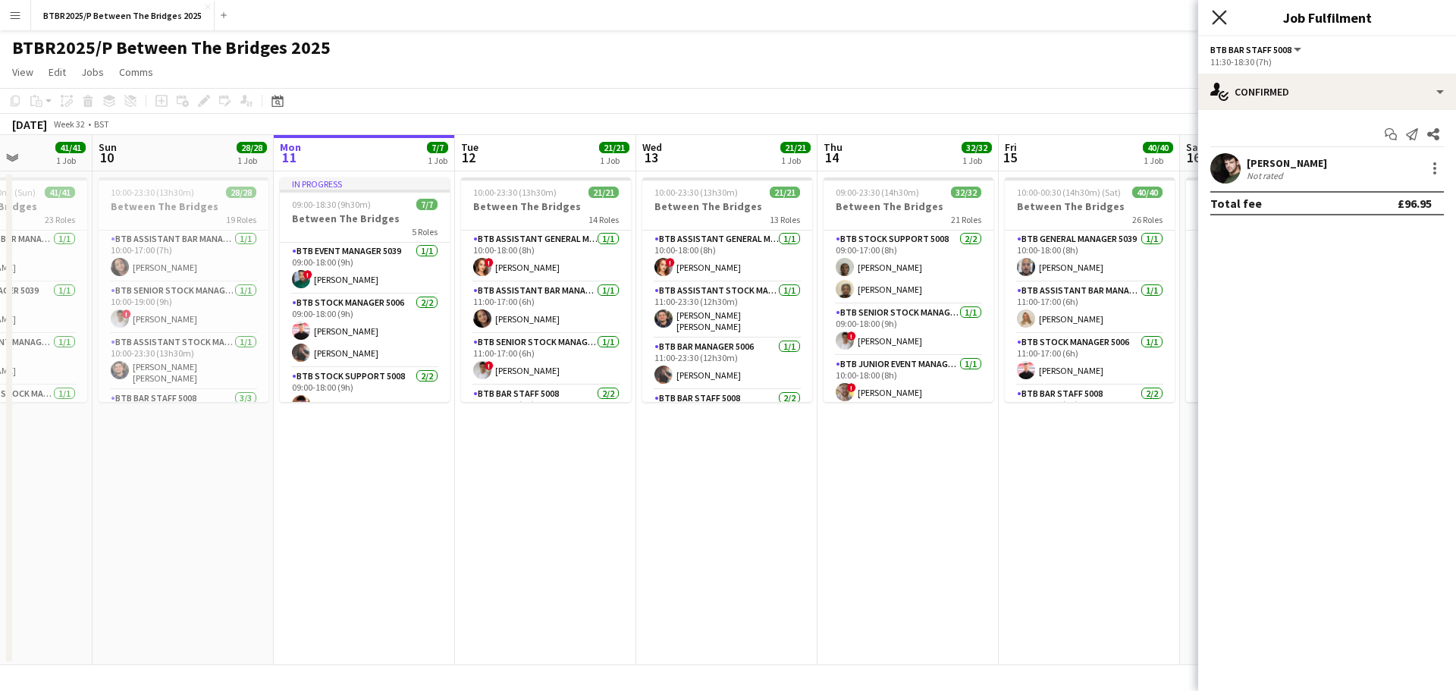
click at [1222, 16] on icon at bounding box center [1219, 17] width 14 height 14
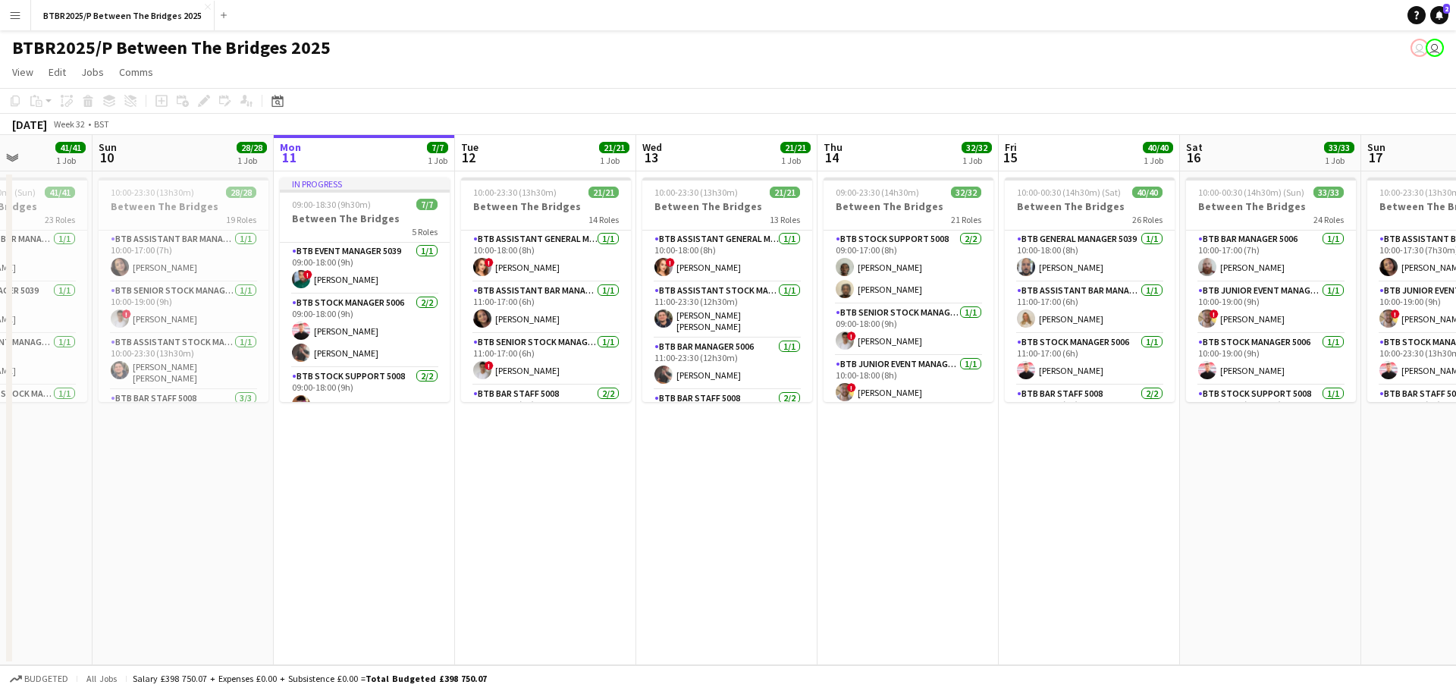
click at [1104, 83] on app-page-menu "View Day view expanded Day view collapsed Month view Date picker Jump to [DATE]…" at bounding box center [728, 73] width 1456 height 29
